Goal: Information Seeking & Learning: Learn about a topic

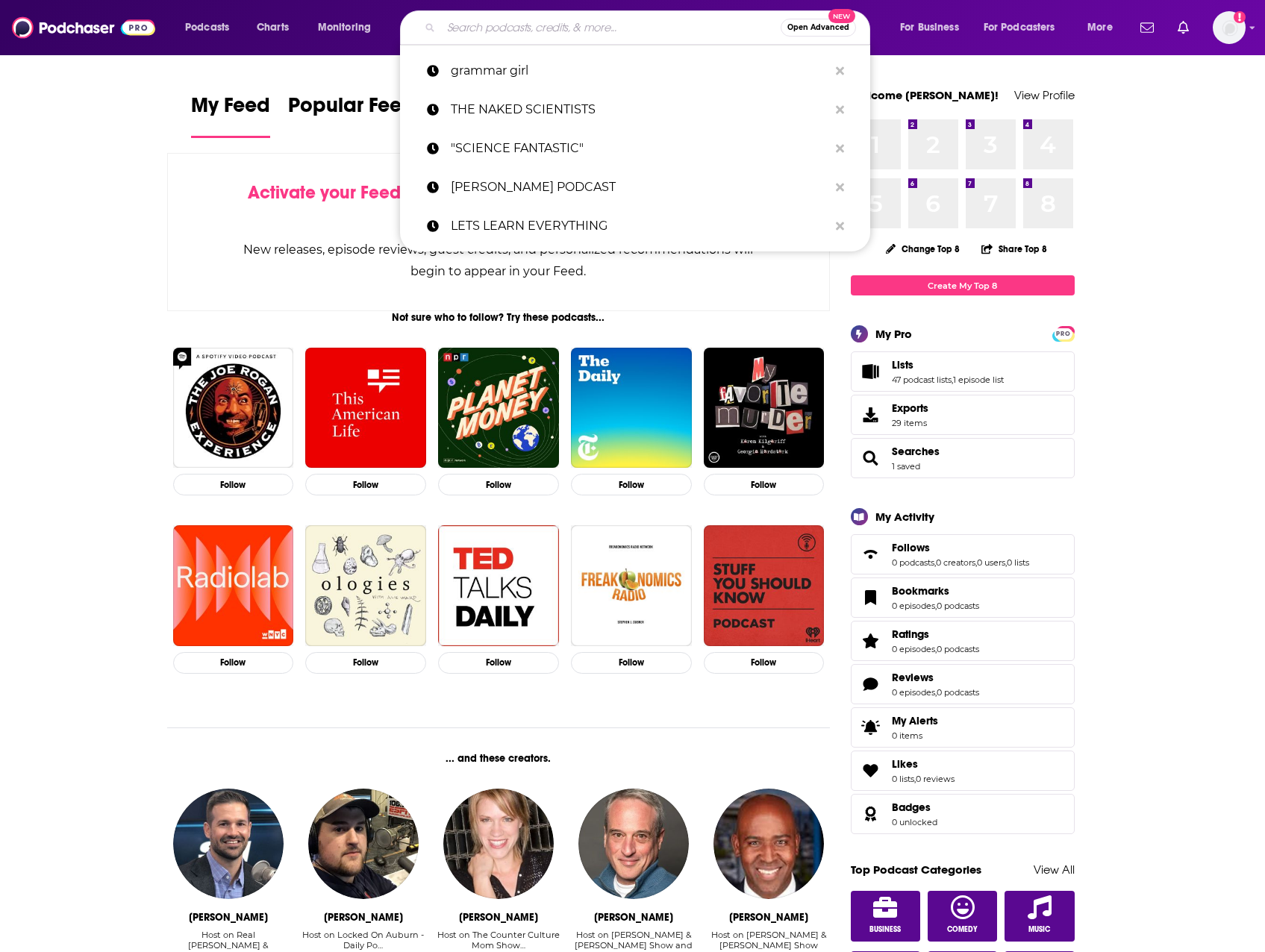
click at [606, 33] on input "Search podcasts, credits, & more..." at bounding box center [611, 27] width 339 height 24
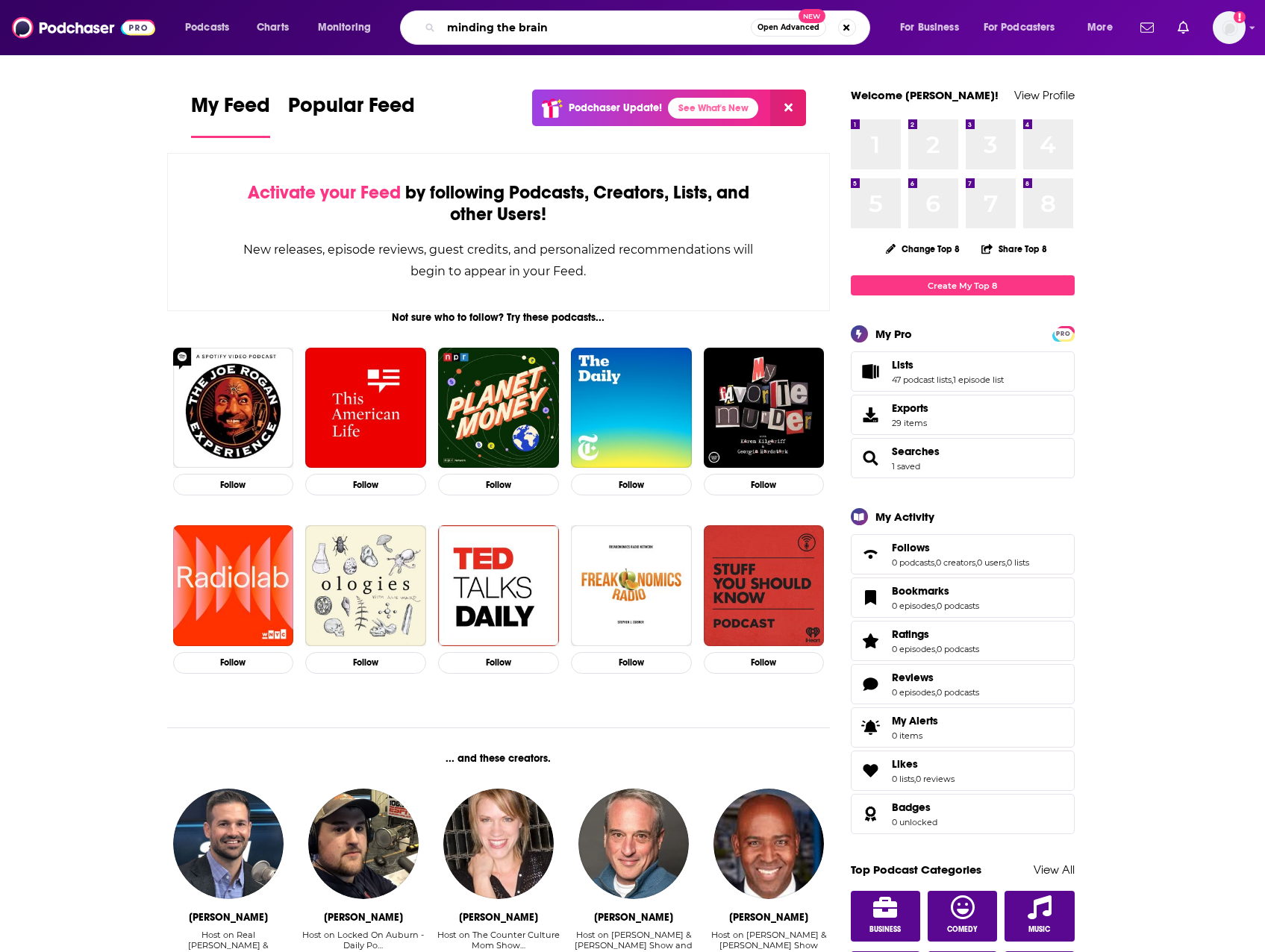
type input "minding the brain"
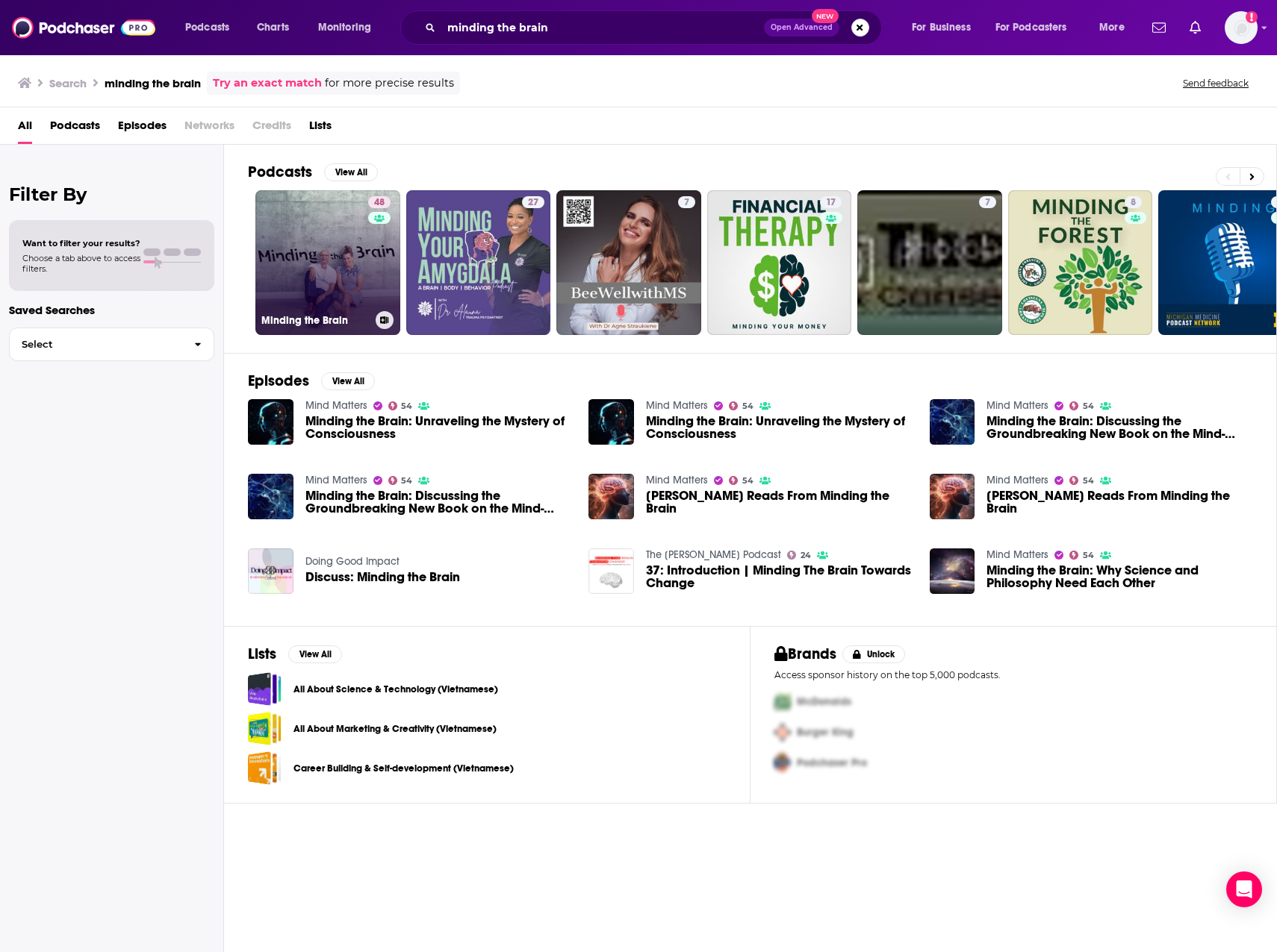
click at [317, 268] on link "48 Minding the Brain" at bounding box center [327, 262] width 145 height 145
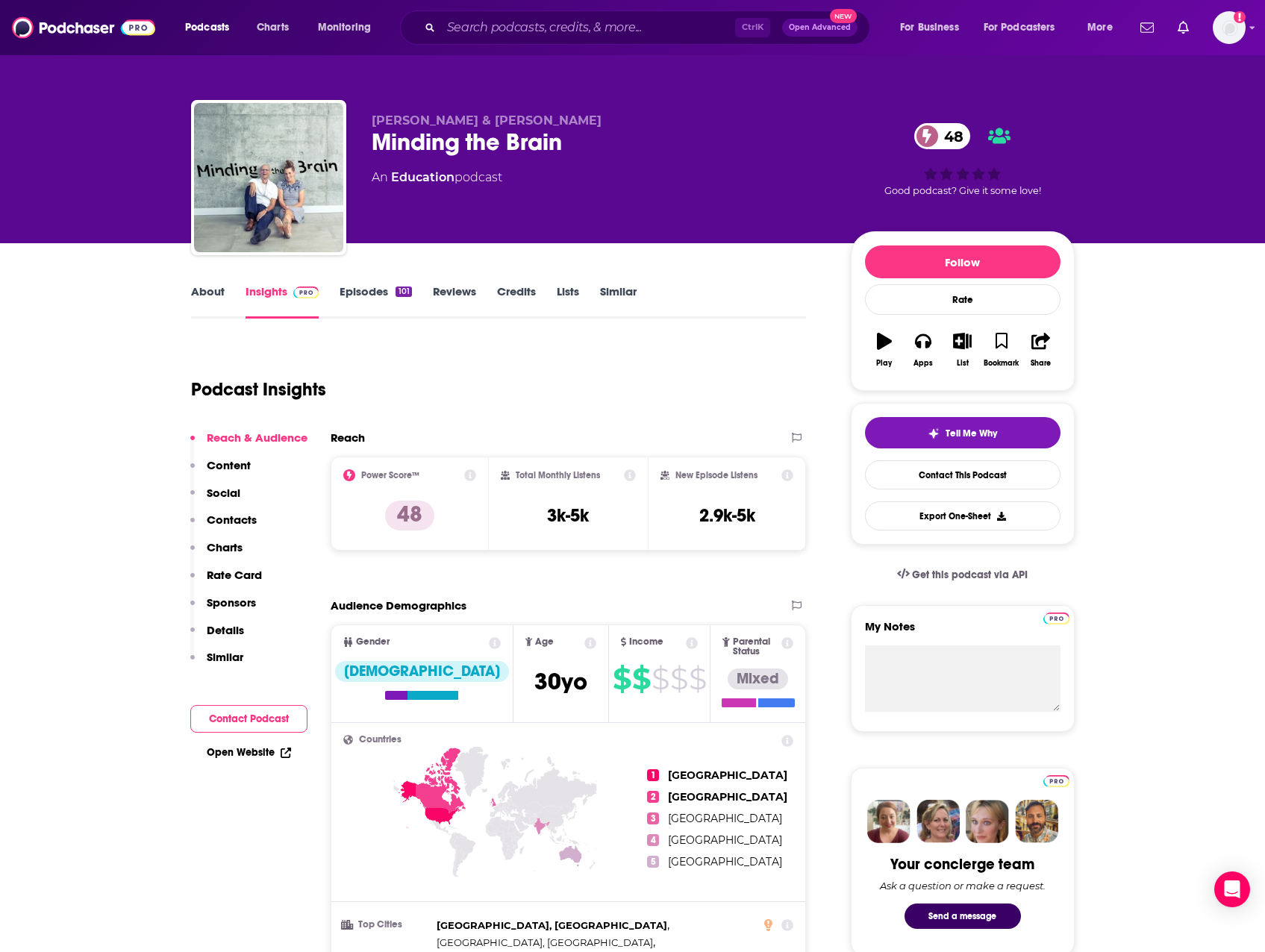
click at [358, 290] on link "Episodes 101" at bounding box center [375, 301] width 72 height 34
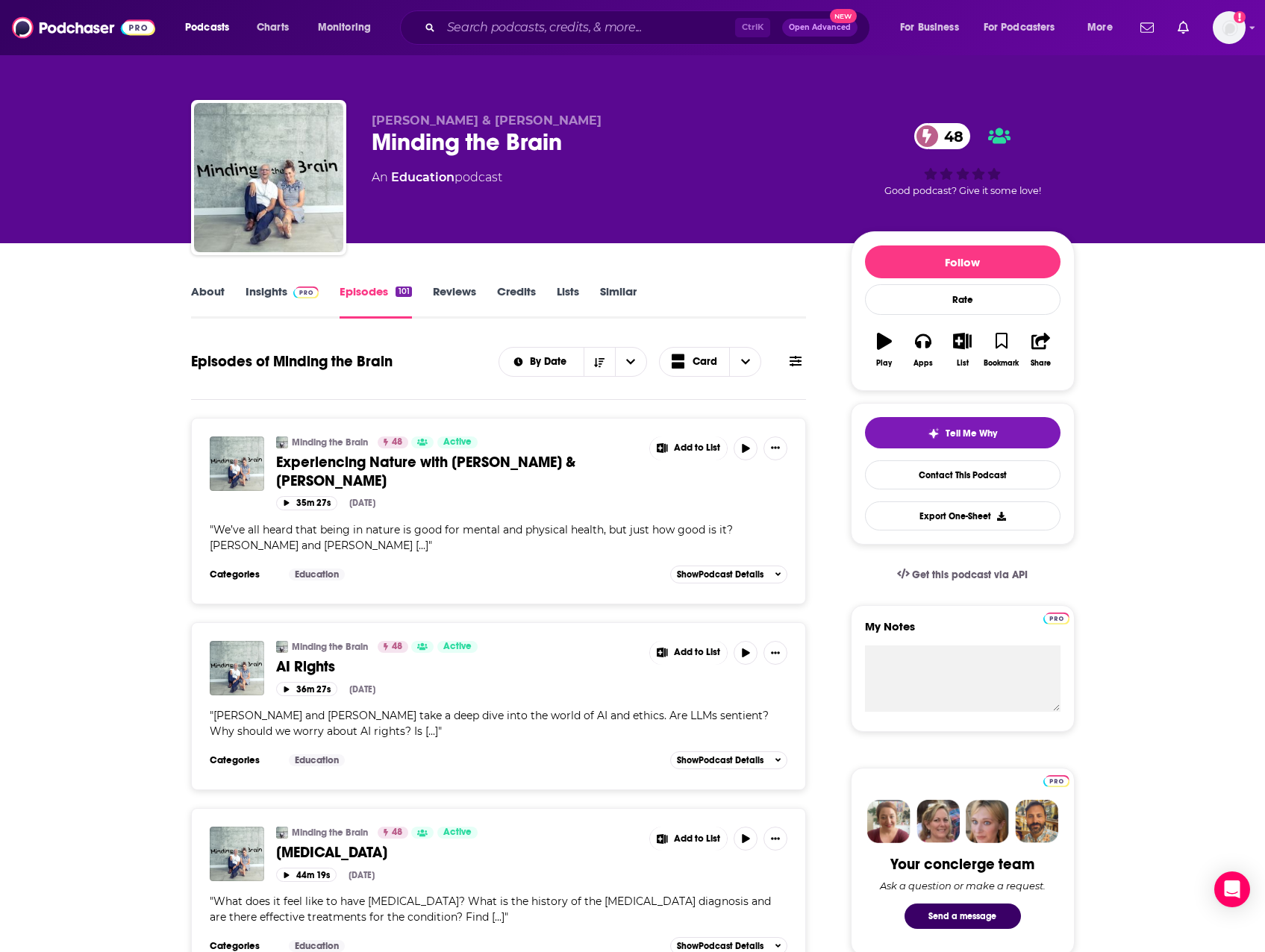
click at [274, 294] on link "Insights" at bounding box center [282, 301] width 74 height 34
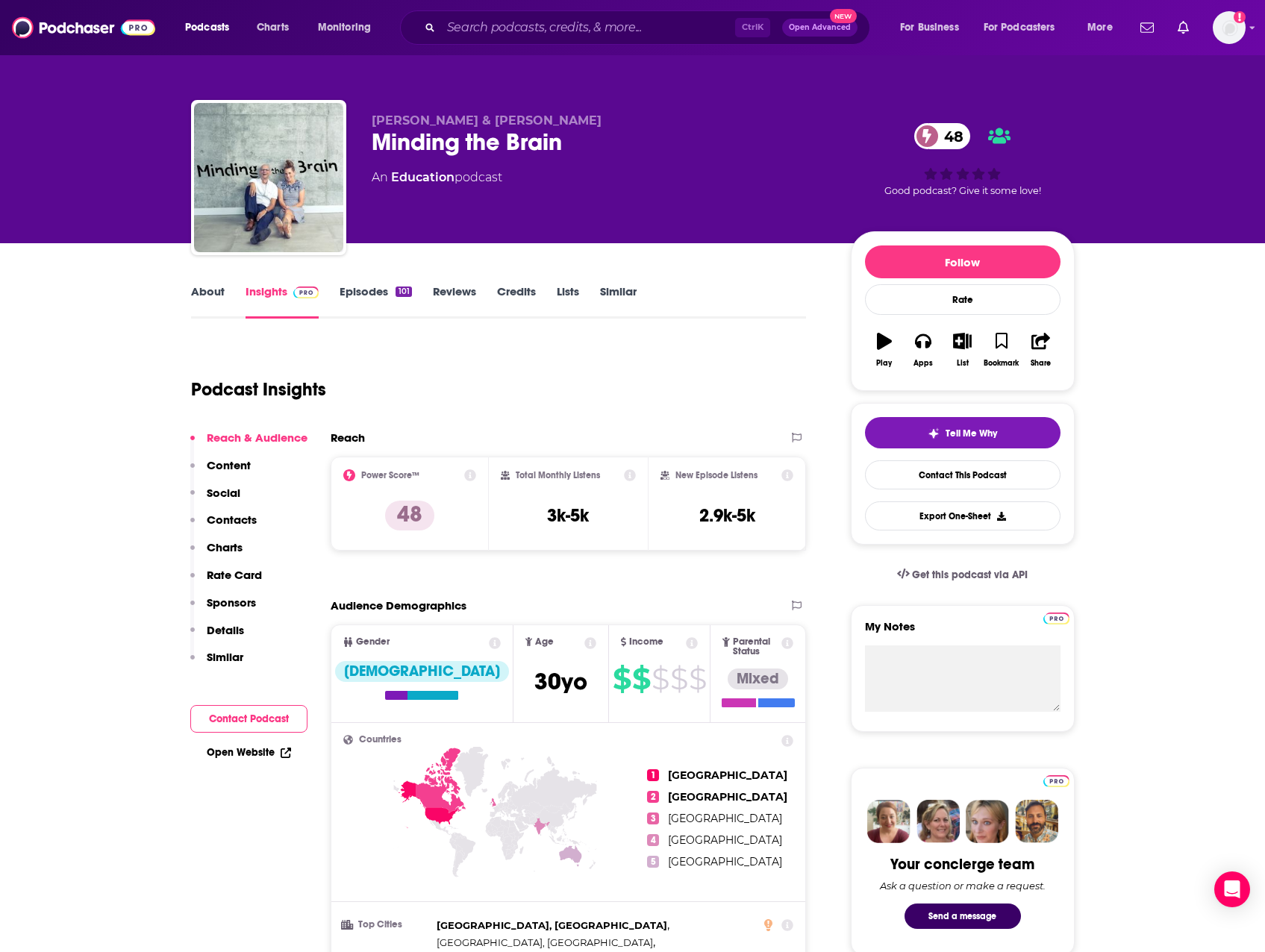
click at [214, 296] on link "About" at bounding box center [207, 301] width 33 height 34
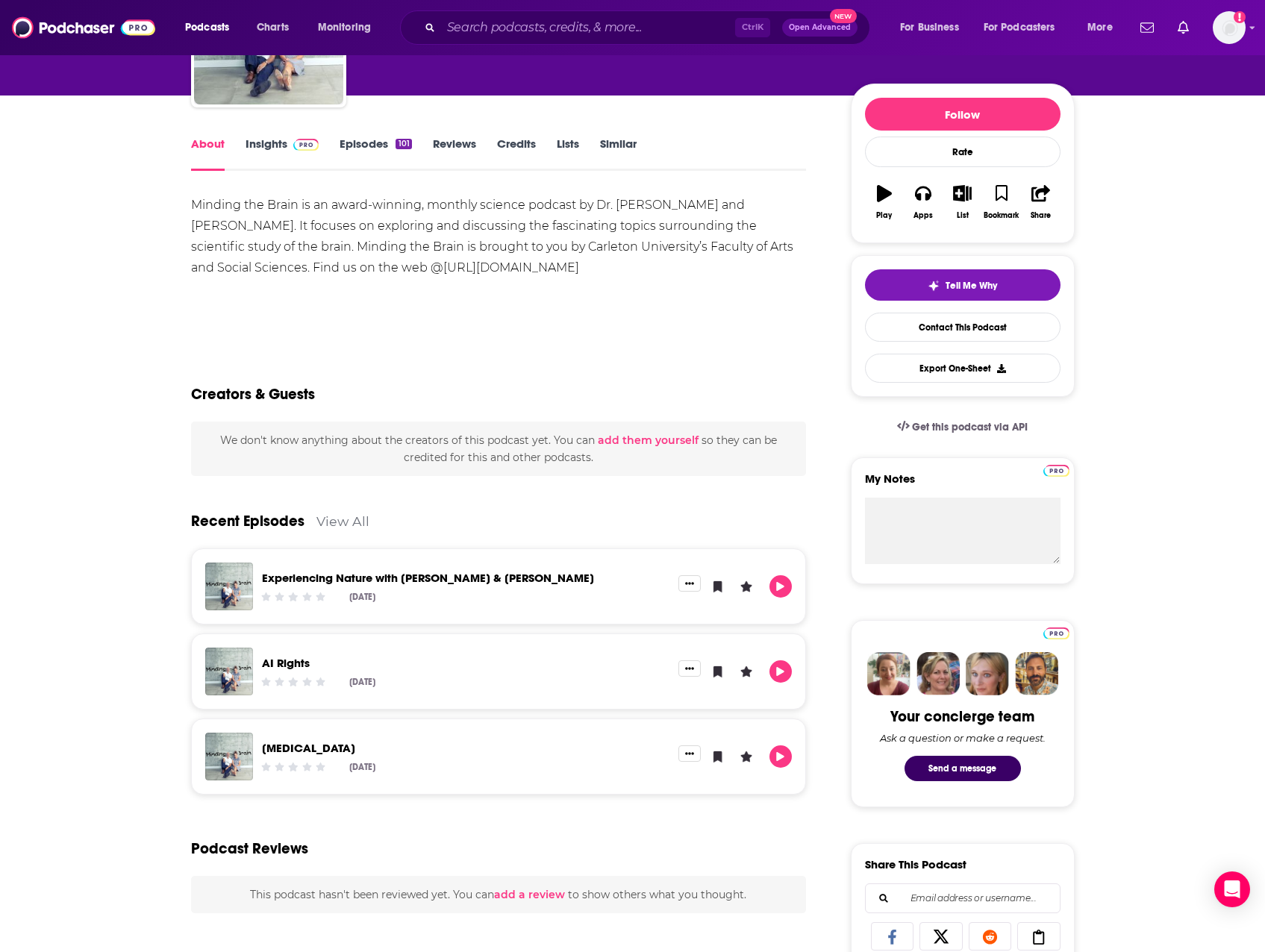
scroll to position [149, 0]
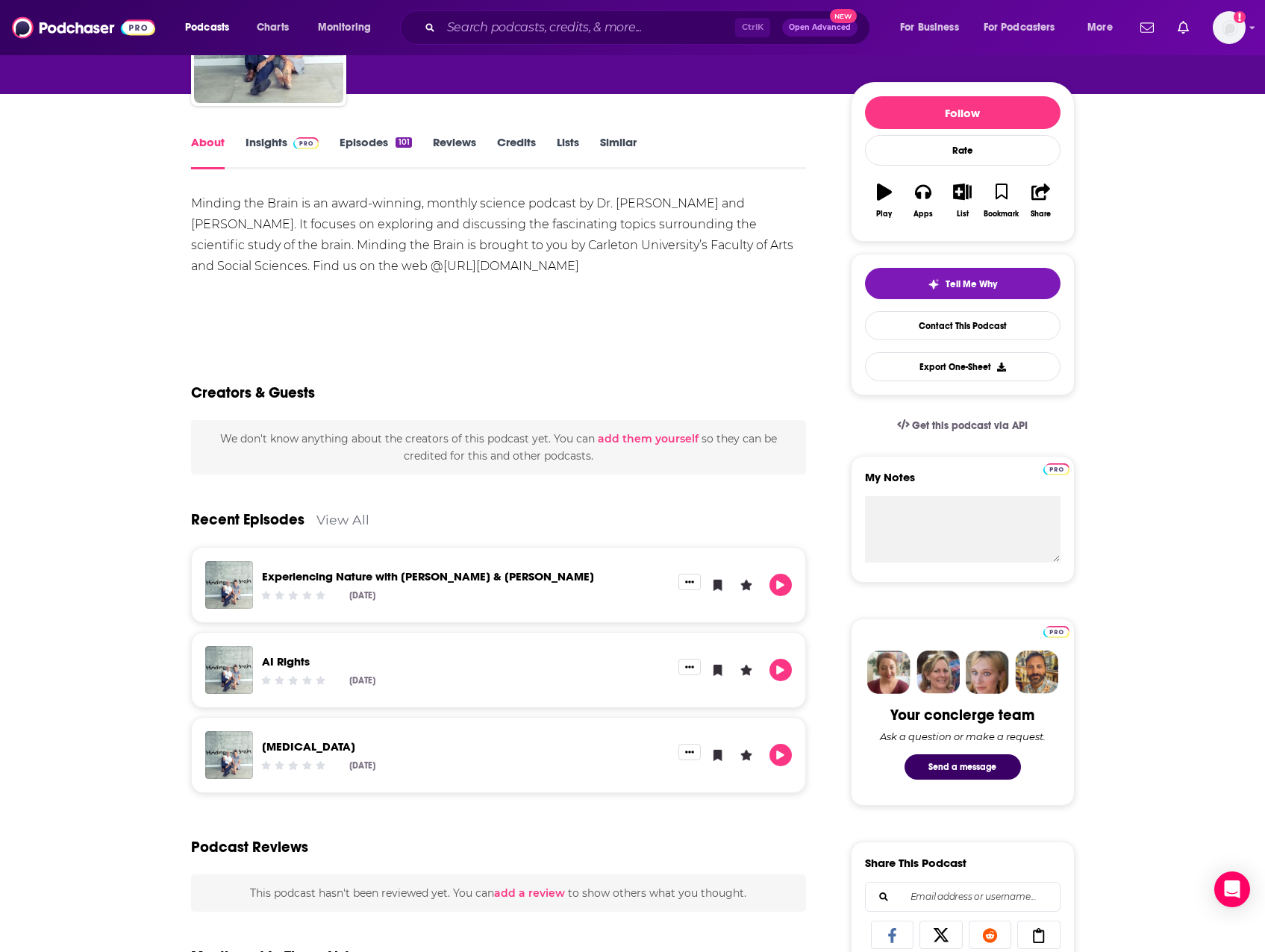
click at [366, 146] on link "Episodes 101" at bounding box center [375, 152] width 72 height 34
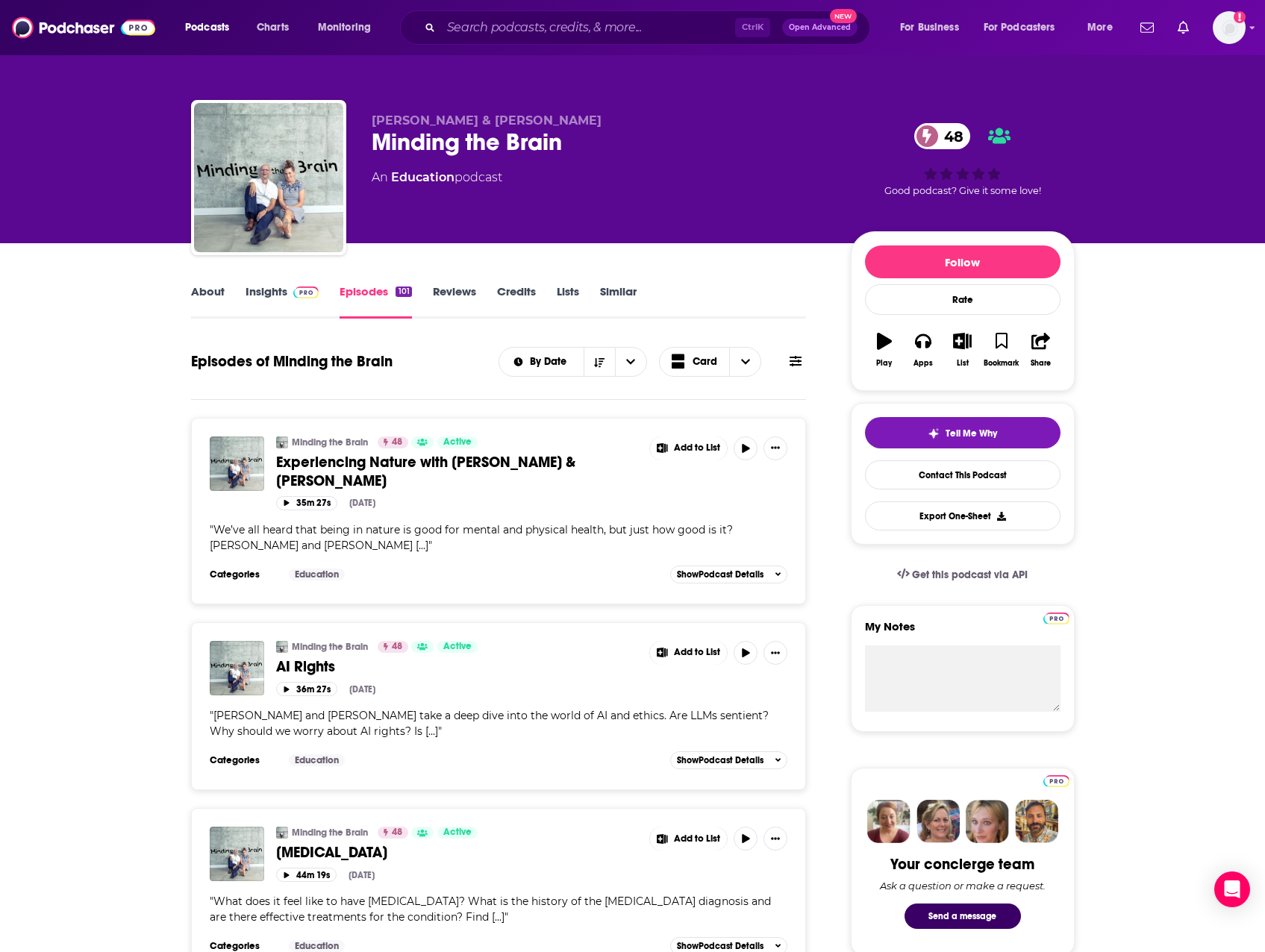
click at [460, 291] on link "Reviews" at bounding box center [454, 301] width 43 height 34
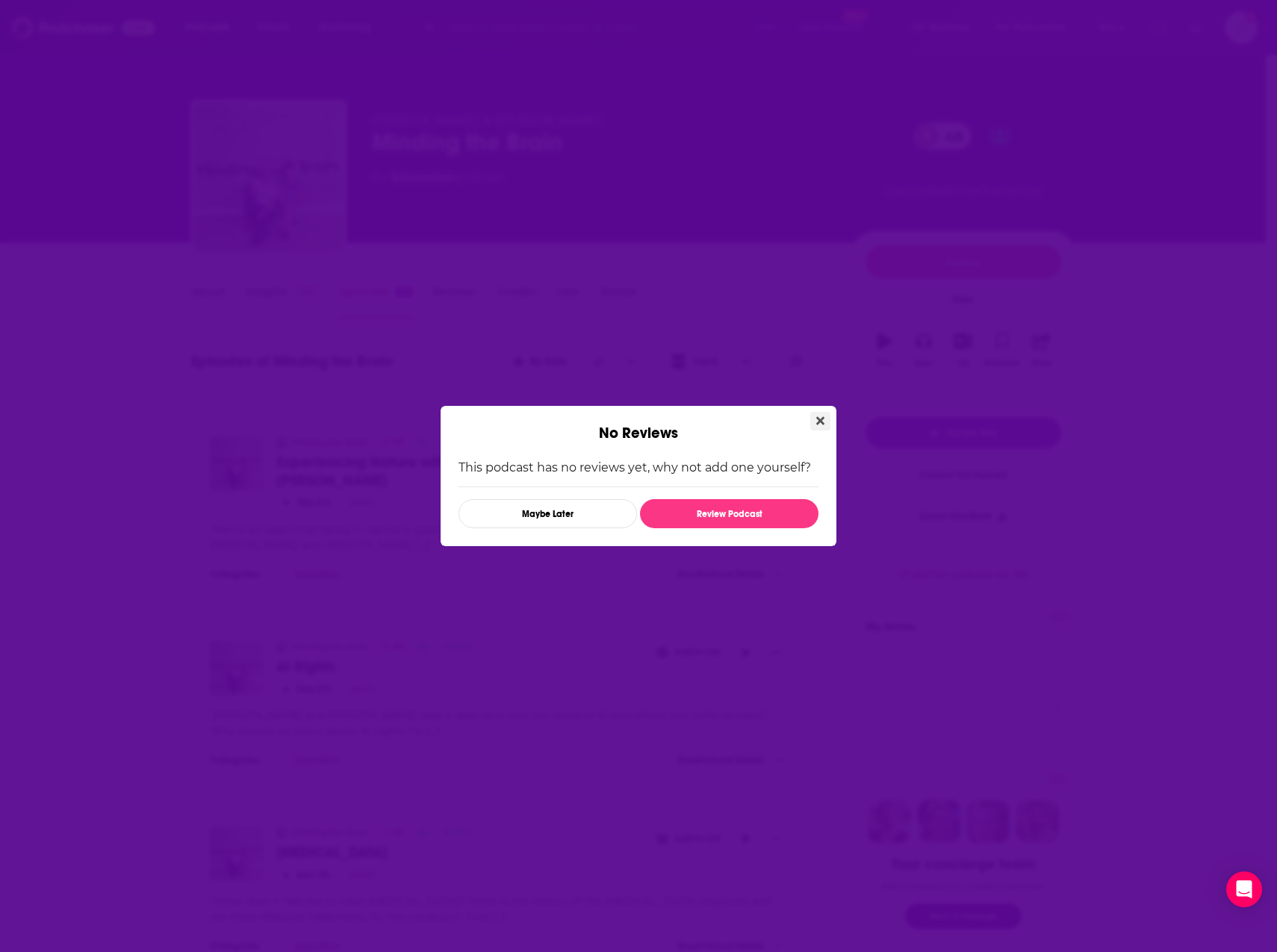
click at [821, 413] on button "Close" at bounding box center [820, 421] width 20 height 18
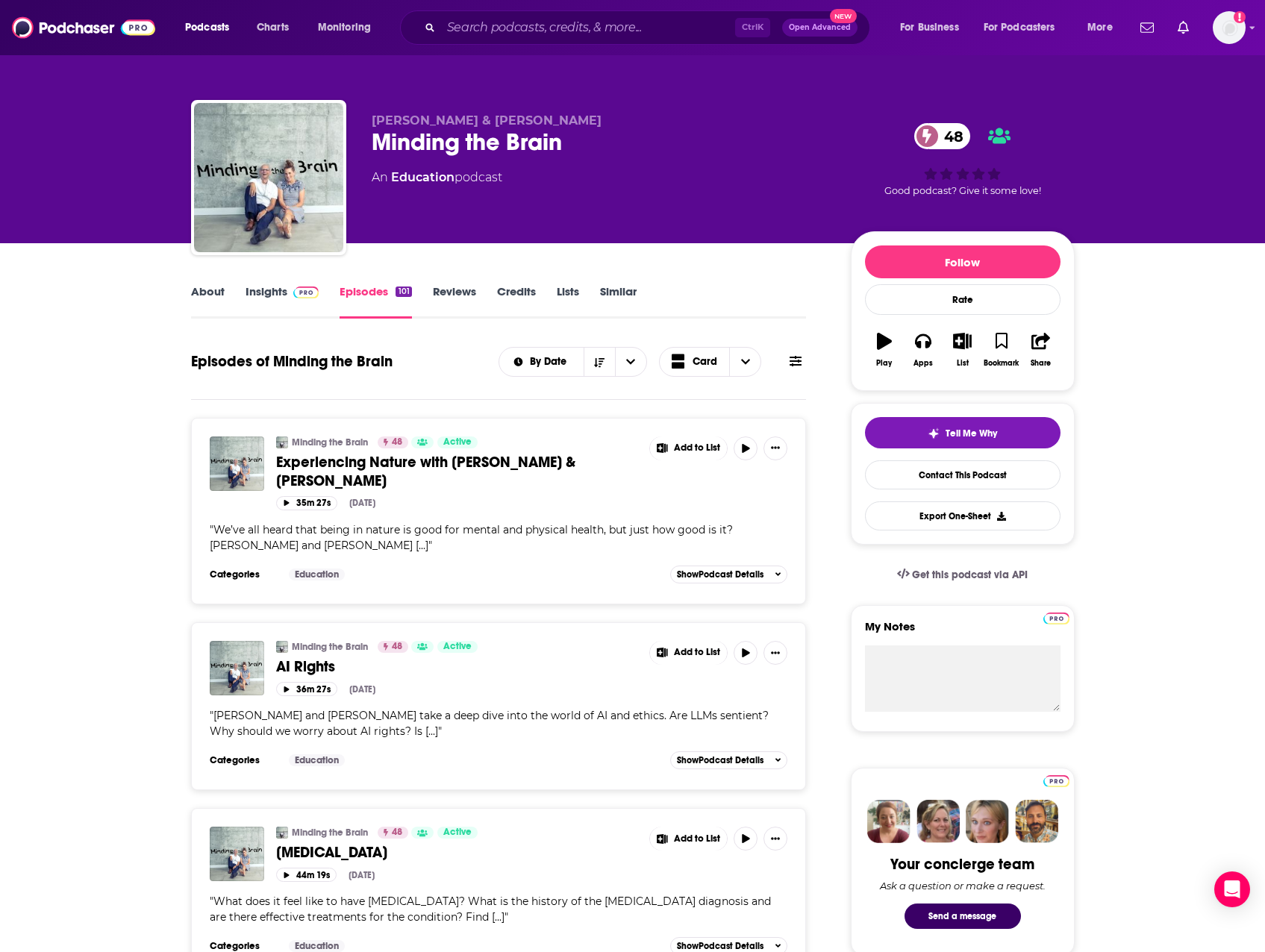
click at [274, 289] on link "Insights" at bounding box center [282, 301] width 74 height 34
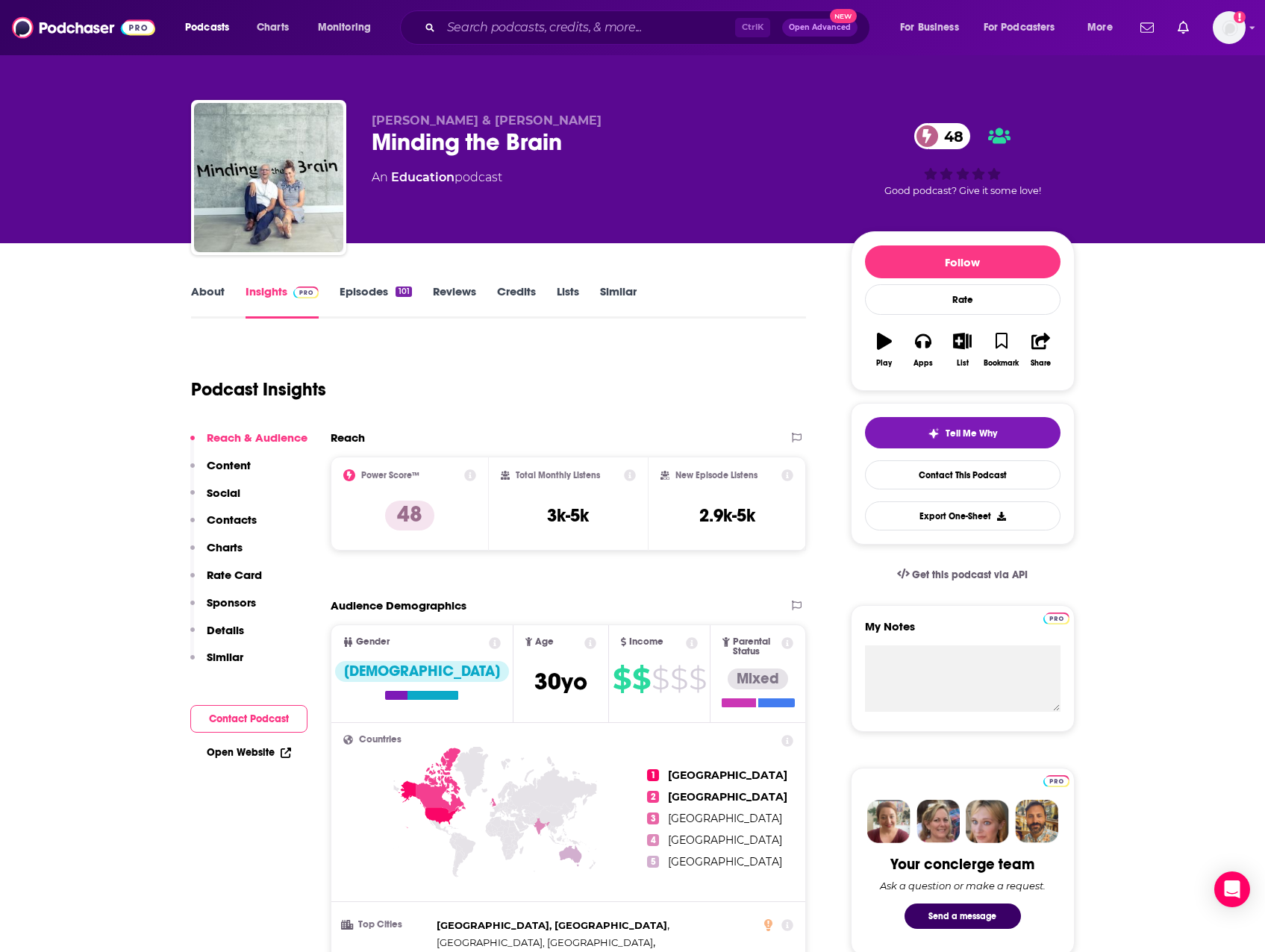
click at [377, 288] on link "Episodes 101" at bounding box center [375, 301] width 72 height 34
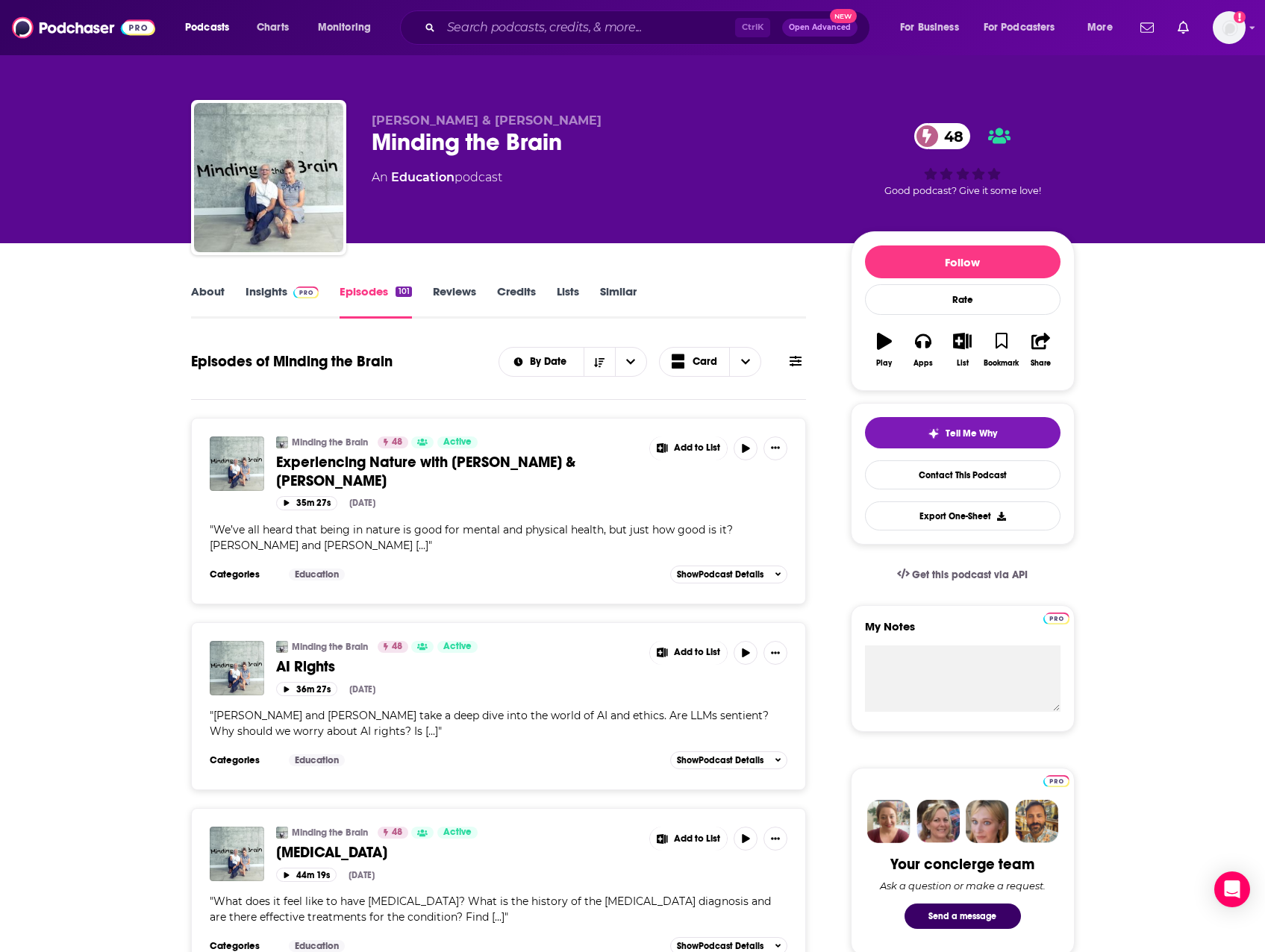
click at [404, 461] on span "Experiencing Nature with [PERSON_NAME] & [PERSON_NAME]" at bounding box center [425, 471] width 299 height 37
